Goal: Information Seeking & Learning: Compare options

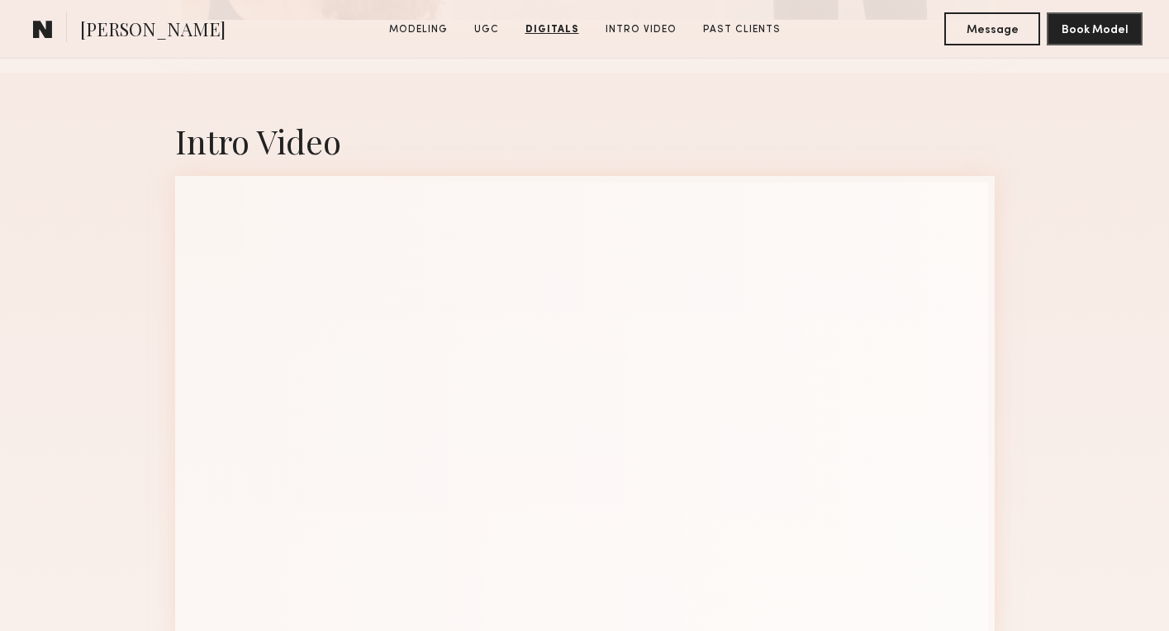
scroll to position [3129, 0]
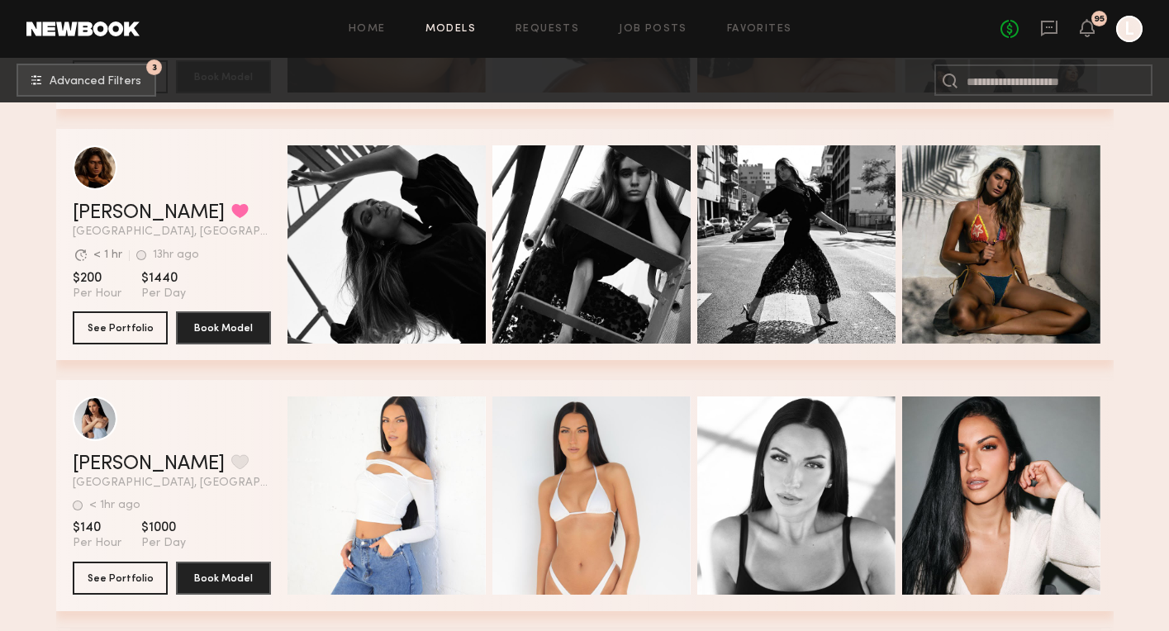
scroll to position [50458, 0]
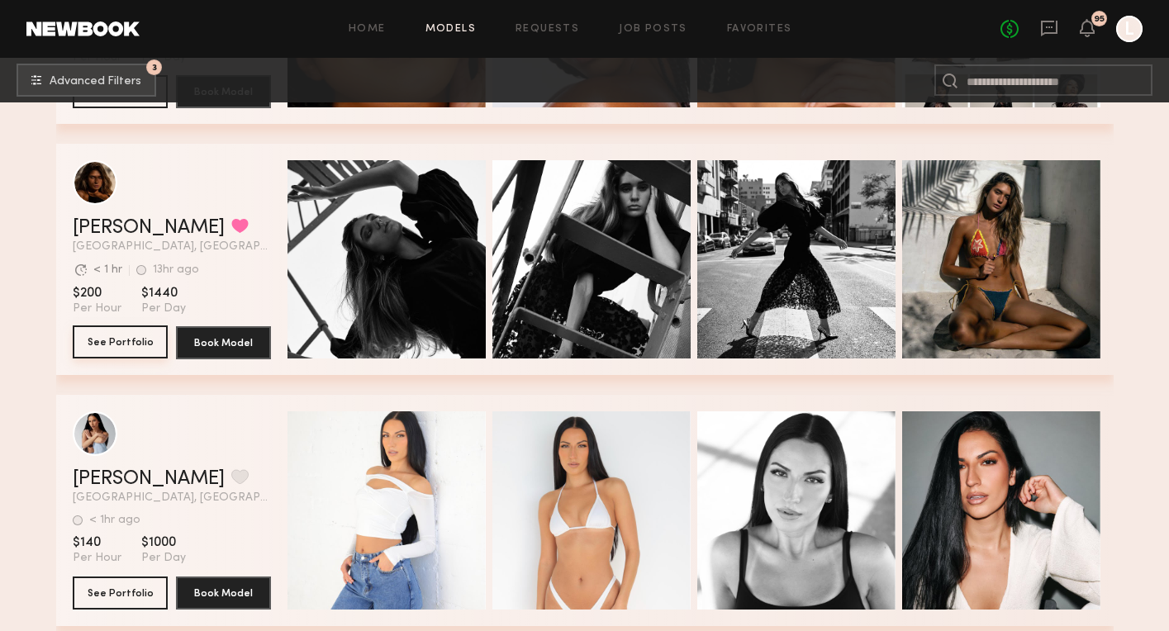
click at [123, 338] on button "See Portfolio" at bounding box center [120, 341] width 95 height 33
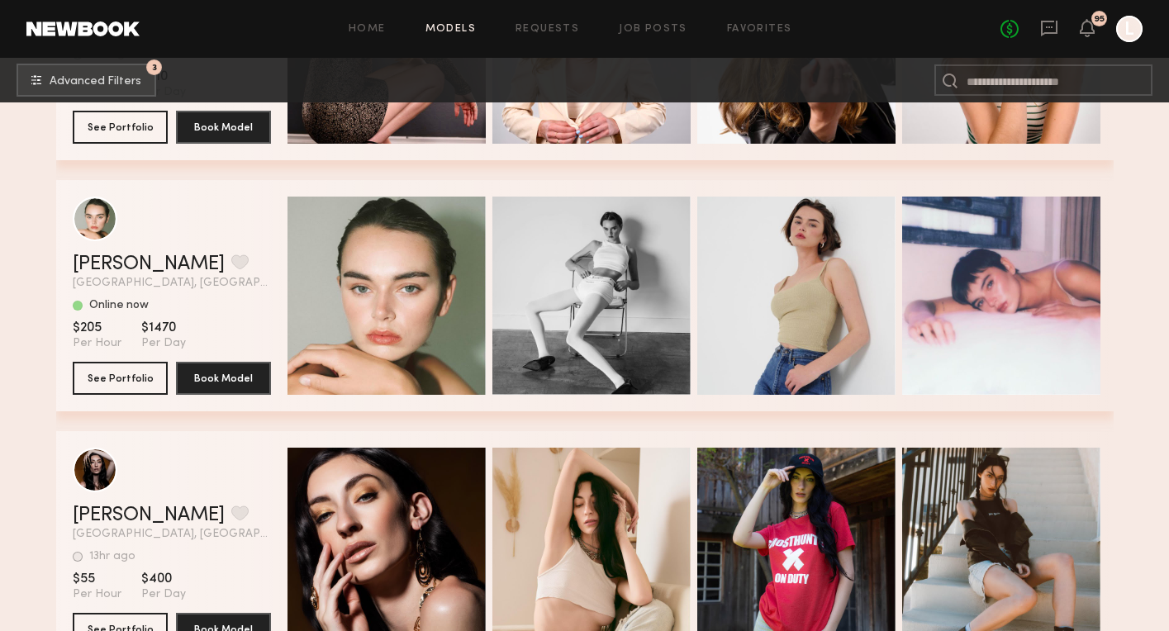
scroll to position [52961, 0]
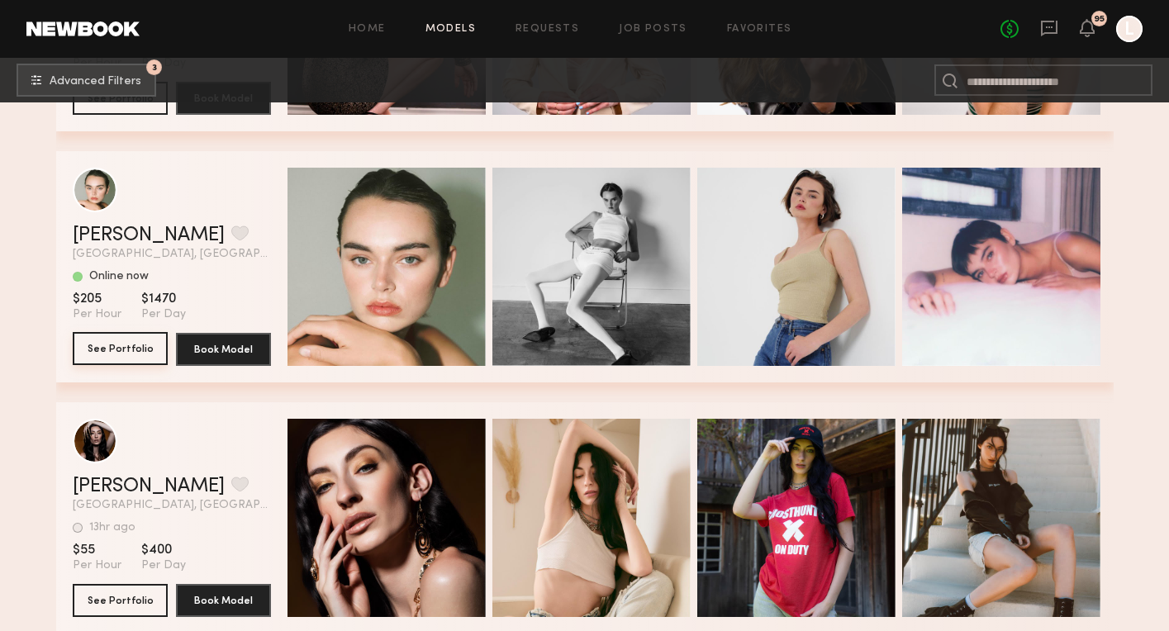
click at [126, 343] on button "See Portfolio" at bounding box center [120, 348] width 95 height 33
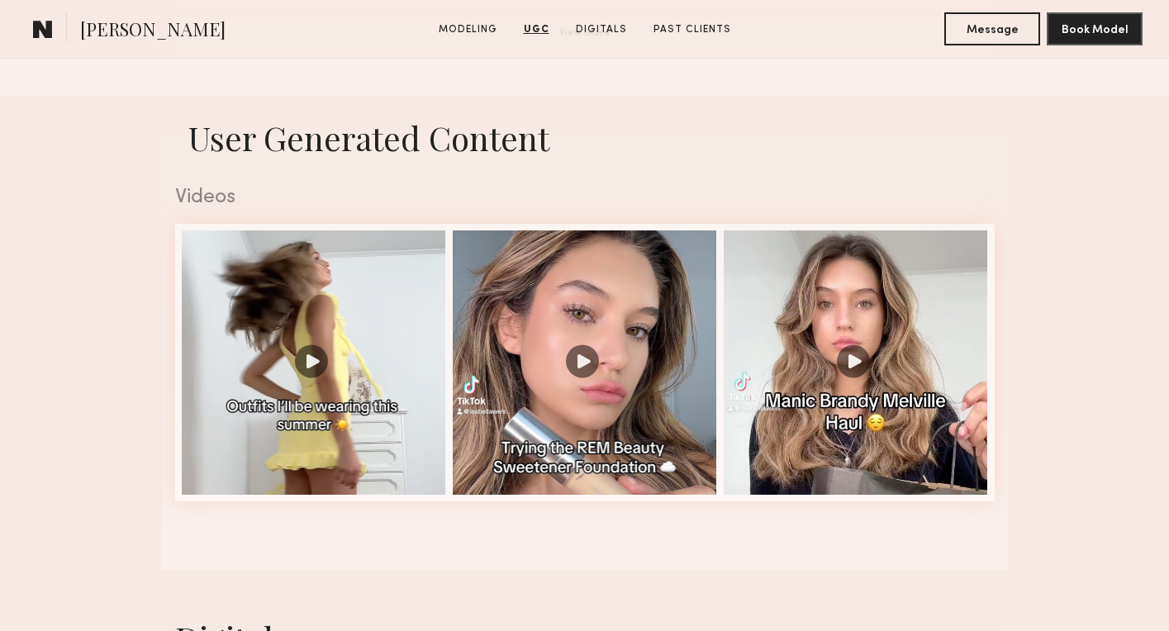
scroll to position [1570, 0]
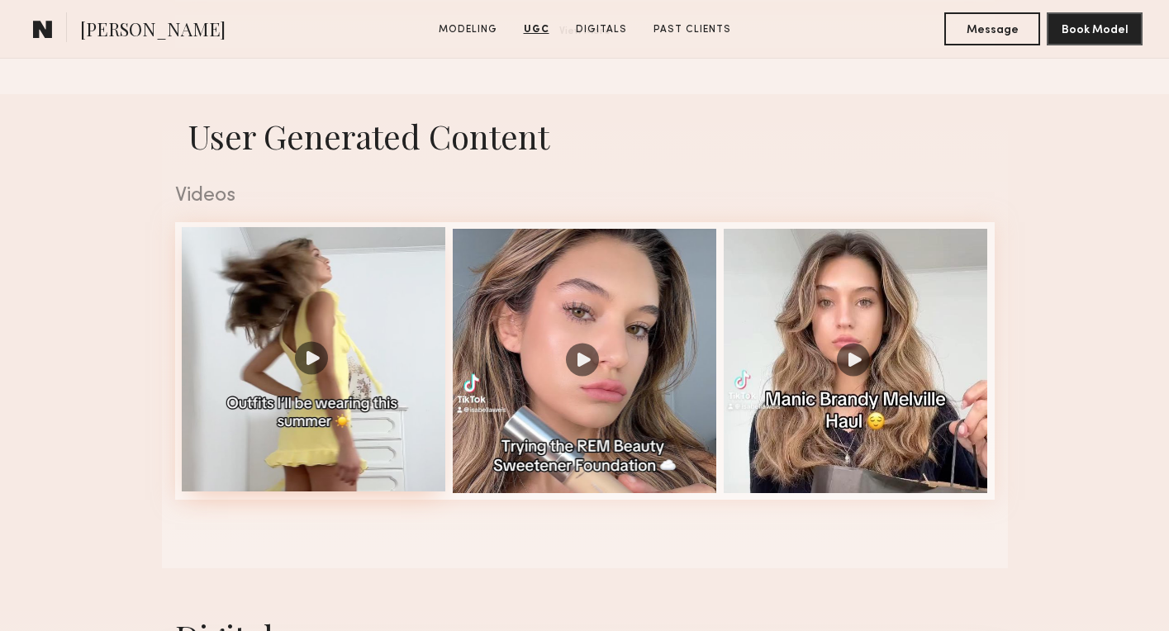
click at [374, 332] on div at bounding box center [314, 359] width 264 height 264
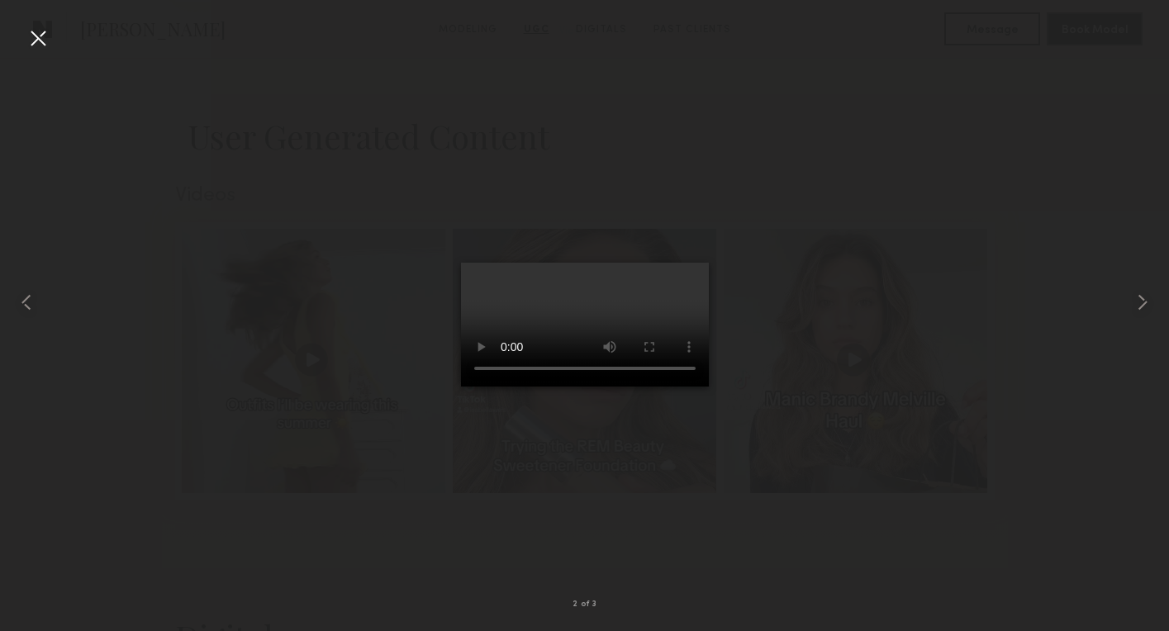
click at [38, 33] on div at bounding box center [38, 38] width 26 height 26
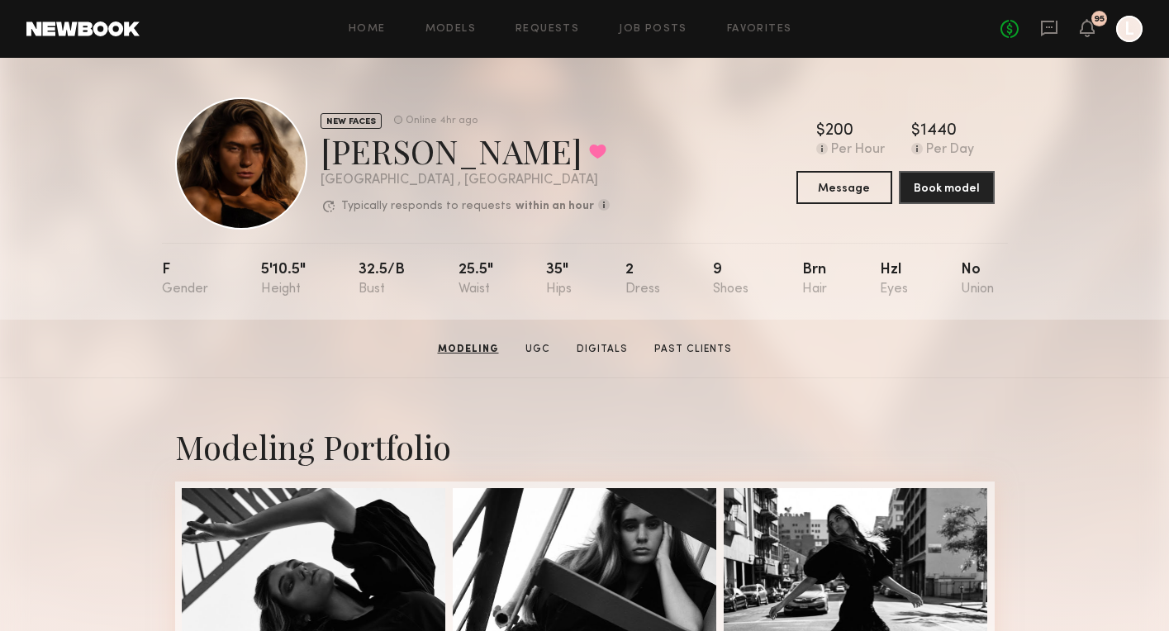
scroll to position [0, 0]
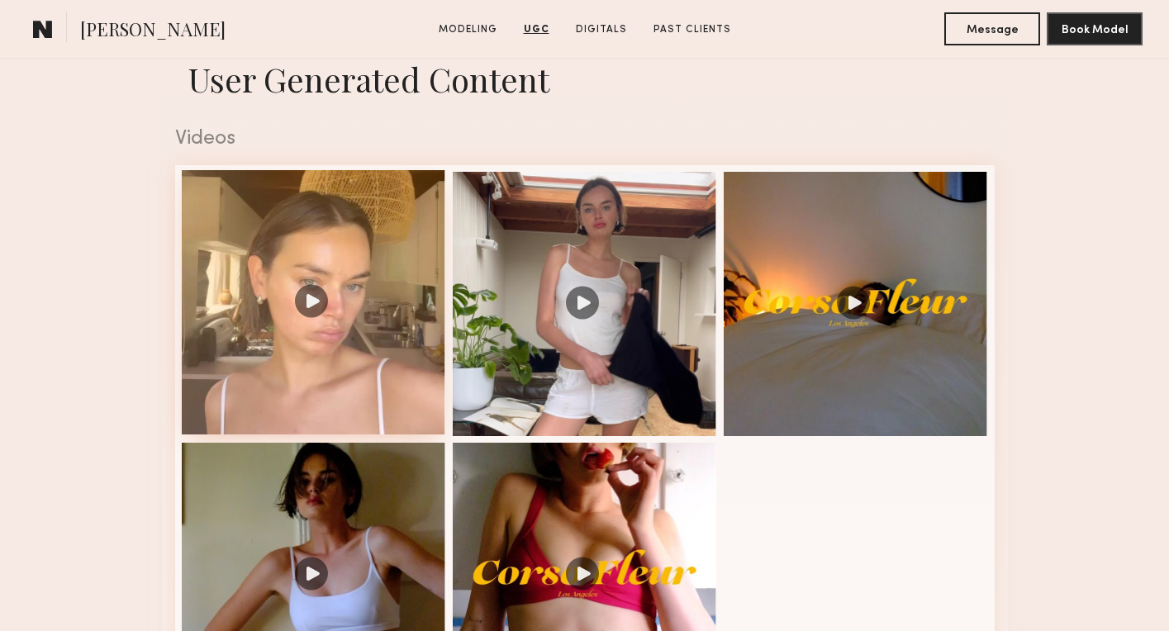
scroll to position [1630, 0]
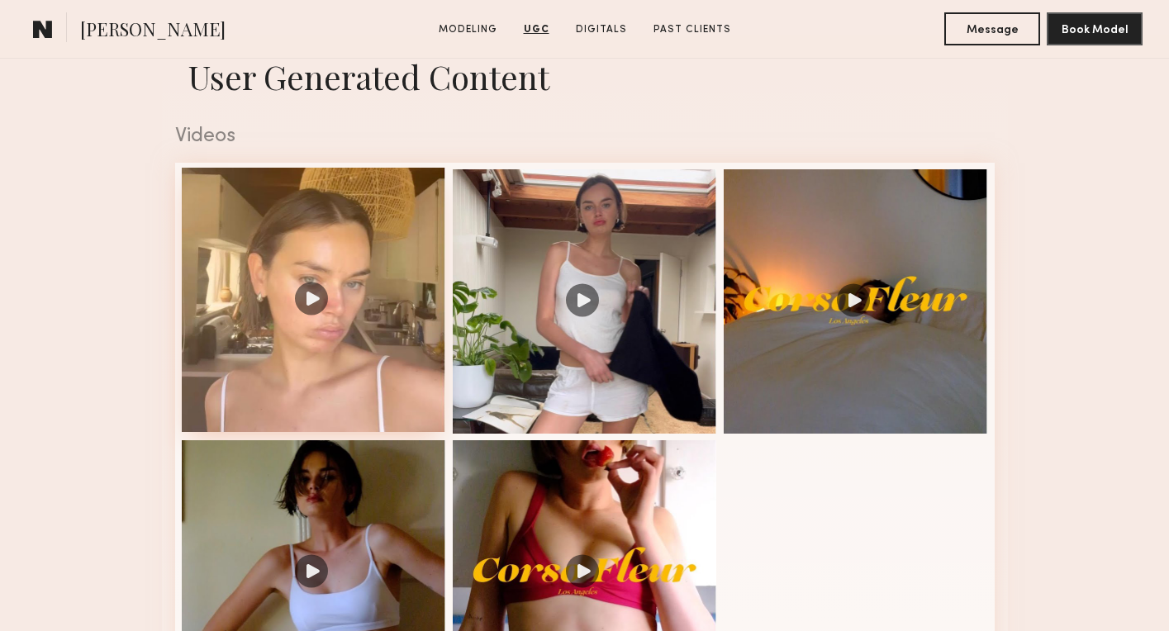
click at [359, 299] on div at bounding box center [314, 300] width 264 height 264
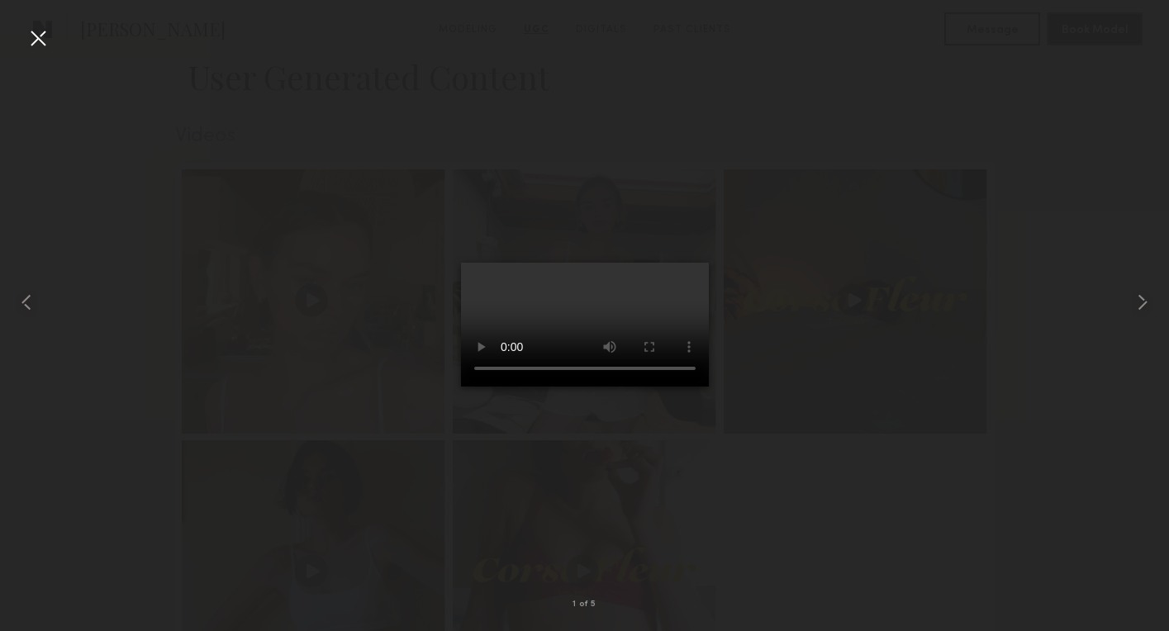
click at [696, 263] on video at bounding box center [585, 325] width 248 height 124
click at [1146, 300] on common-icon at bounding box center [1142, 302] width 26 height 26
click at [36, 31] on div at bounding box center [38, 38] width 26 height 26
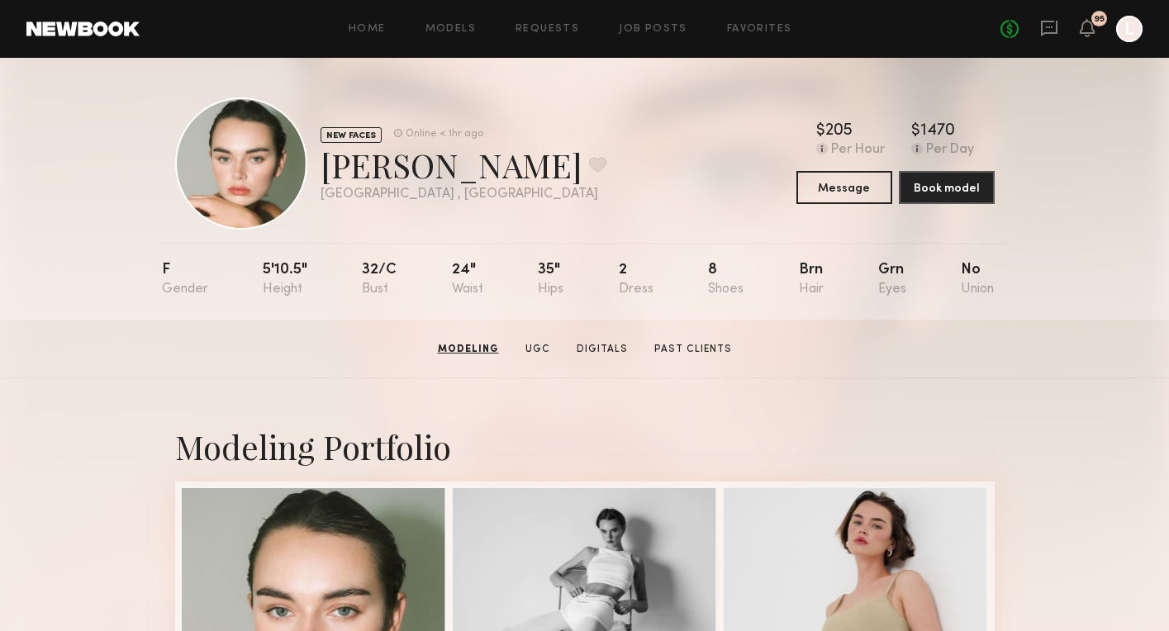
scroll to position [0, 0]
click at [589, 168] on button at bounding box center [597, 164] width 17 height 15
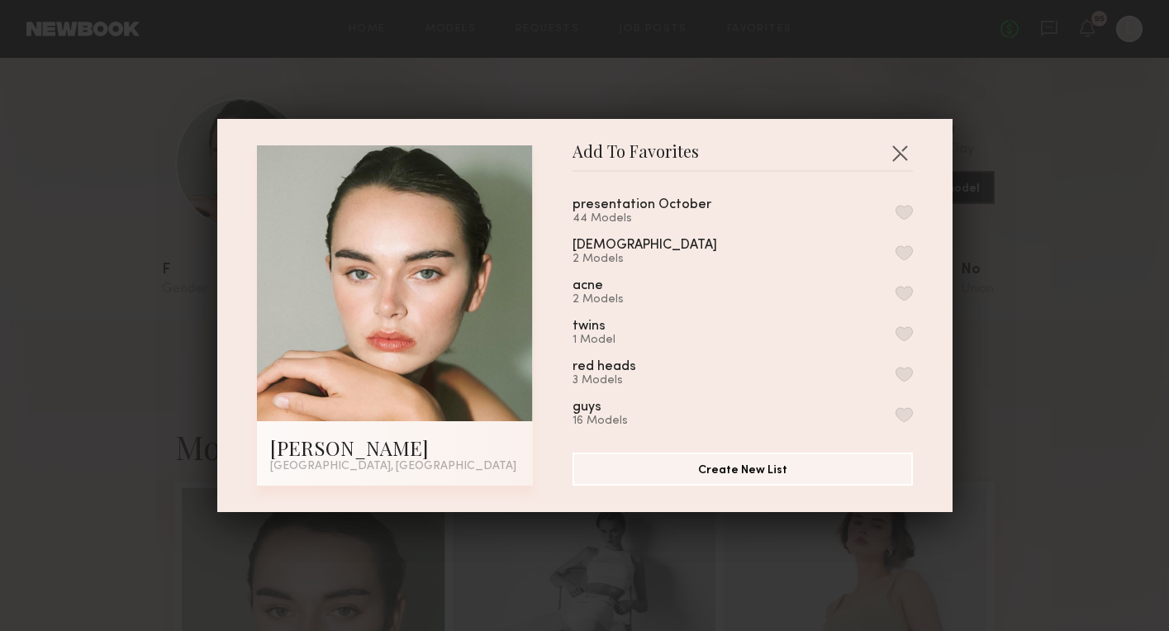
click at [904, 208] on button "button" at bounding box center [903, 212] width 17 height 15
click at [903, 148] on button "button" at bounding box center [899, 153] width 26 height 26
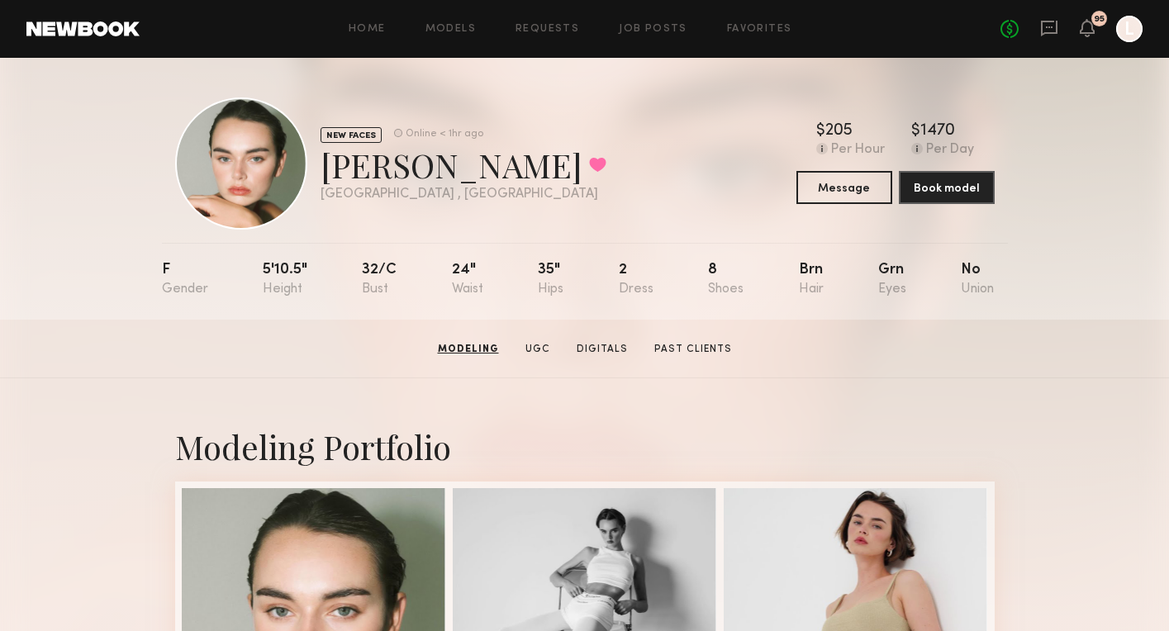
scroll to position [0, 0]
